Goal: Navigation & Orientation: Find specific page/section

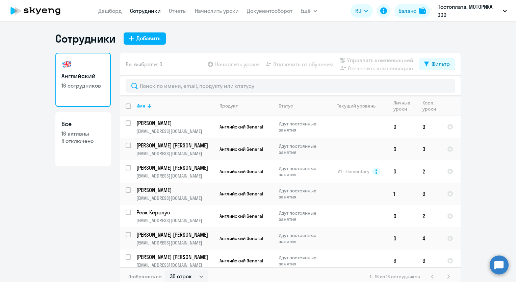
select select "30"
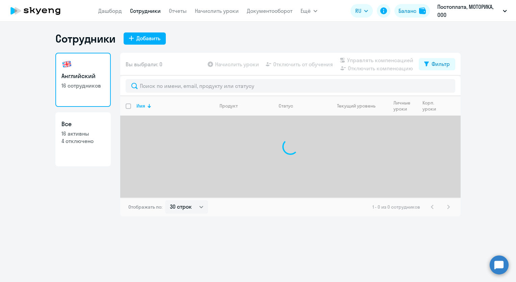
select select "30"
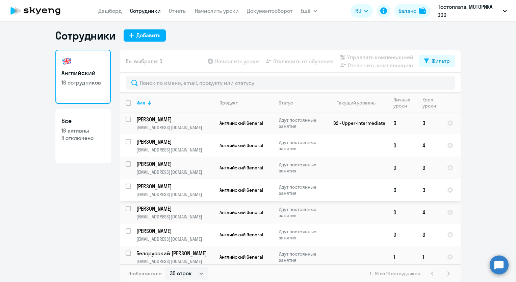
scroll to position [4, 0]
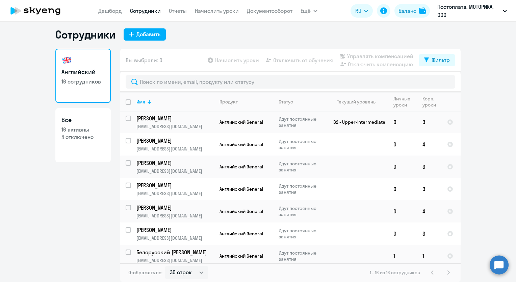
drag, startPoint x: 283, startPoint y: 37, endPoint x: 238, endPoint y: 11, distance: 52.0
click at [283, 37] on div "Сотрудники Добавить" at bounding box center [257, 35] width 405 height 14
drag, startPoint x: 236, startPoint y: 42, endPoint x: 221, endPoint y: 39, distance: 15.6
click at [236, 42] on div "Сотрудники Добавить Английский 16 сотрудников Все 16 активны 4 отключено Вы выб…" at bounding box center [257, 155] width 405 height 254
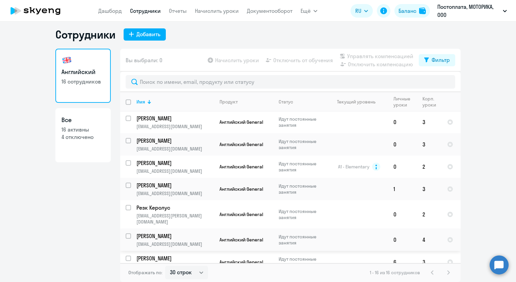
scroll to position [0, 0]
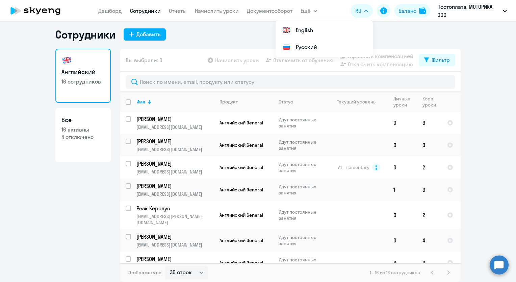
drag, startPoint x: 0, startPoint y: 98, endPoint x: 4, endPoint y: 94, distance: 6.0
click at [0, 98] on html "[PERSON_NAME] Отчеты Начислить уроки Документооборот Ещё Дашборд Сотрудники Отч…" at bounding box center [258, 141] width 516 height 282
